Goal: Connect with others: Connect with other users

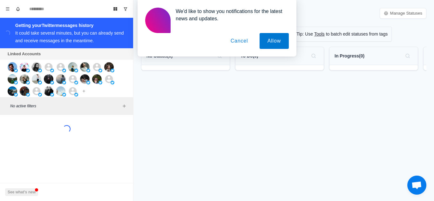
click at [241, 39] on button "Cancel" at bounding box center [239, 41] width 33 height 16
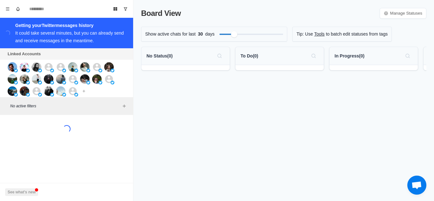
click at [199, 132] on div "Board View Manage Statuses Show active chats for last 30 days Tip: Use Tools to…" at bounding box center [284, 100] width 301 height 201
click at [188, 143] on div "Board View Manage Statuses Show active chats for last 30 days Tip: Use Tools to…" at bounding box center [284, 100] width 301 height 201
click at [123, 8] on icon "Show unread conversations" at bounding box center [125, 9] width 4 height 4
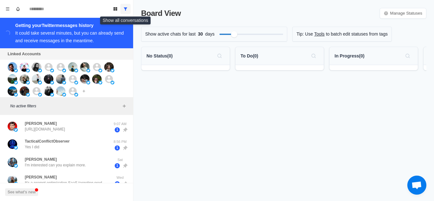
click at [189, 124] on div "Board View Manage Statuses Show active chats for last 30 days Tip: Use Tools to…" at bounding box center [284, 100] width 301 height 201
click at [55, 31] on div "Getting your Twitter messages history It could take several minutes, but you ca…" at bounding box center [71, 33] width 113 height 23
click at [84, 93] on button "Add account" at bounding box center [84, 91] width 8 height 8
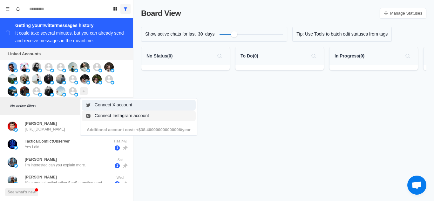
click at [110, 106] on button "Connect X account" at bounding box center [139, 105] width 114 height 11
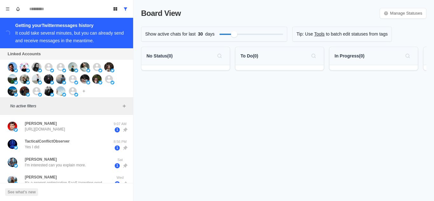
click at [43, 27] on div "Getting your Twitter messages history" at bounding box center [70, 26] width 110 height 8
click at [110, 45] on div "Loading... Getting your Twitter messages history It could take several minutes,…" at bounding box center [66, 33] width 133 height 31
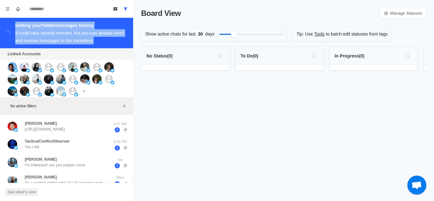
drag, startPoint x: 108, startPoint y: 47, endPoint x: 10, endPoint y: 35, distance: 99.0
click at [10, 35] on div "Loading... Getting your Twitter messages history It could take several minutes,…" at bounding box center [66, 33] width 133 height 31
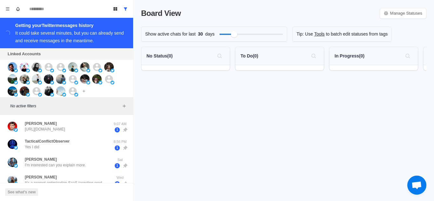
click at [11, 35] on div "Loading... Getting your Twitter messages history It could take several minutes,…" at bounding box center [66, 33] width 133 height 31
click at [45, 34] on div "It could take several minutes, but you can already send and receive messages in…" at bounding box center [69, 37] width 109 height 13
click at [42, 34] on div "It could take several minutes, but you can already send and receive messages in…" at bounding box center [69, 37] width 109 height 13
drag, startPoint x: 42, startPoint y: 34, endPoint x: 39, endPoint y: 37, distance: 3.4
click at [41, 34] on div "It could take several minutes, but you can already send and receive messages in…" at bounding box center [69, 37] width 109 height 13
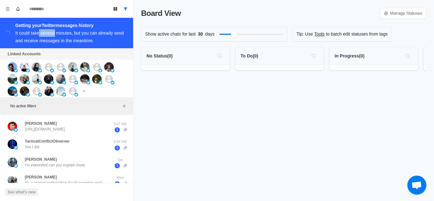
drag, startPoint x: 39, startPoint y: 37, endPoint x: 10, endPoint y: 23, distance: 32.1
click at [34, 35] on div "It could take several minutes, but you can already send and receive messages in…" at bounding box center [69, 37] width 109 height 13
click at [4, 11] on button "Menu" at bounding box center [8, 9] width 10 height 10
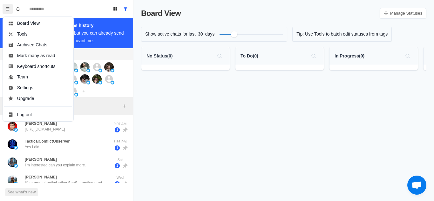
click at [5, 9] on button "Menu" at bounding box center [8, 9] width 10 height 10
